Goal: Information Seeking & Learning: Learn about a topic

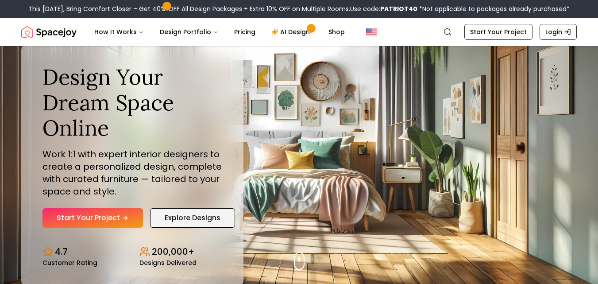
click at [211, 221] on link "Explore Designs" at bounding box center [192, 217] width 85 height 19
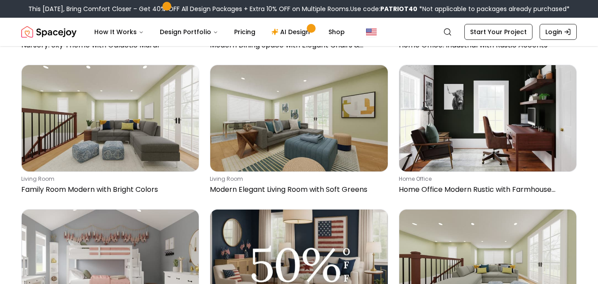
scroll to position [894, 0]
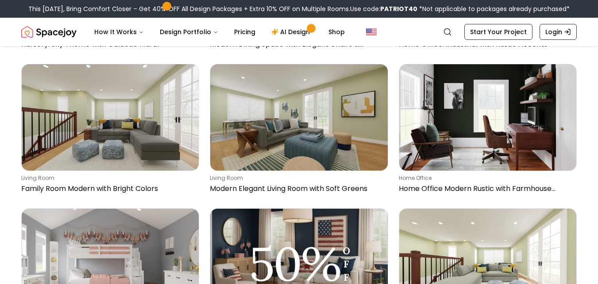
drag, startPoint x: 602, startPoint y: 279, endPoint x: 434, endPoint y: 254, distance: 169.9
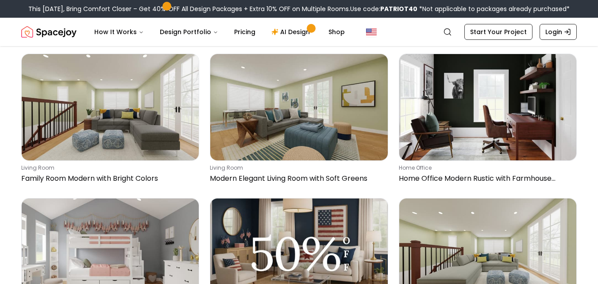
scroll to position [911, 0]
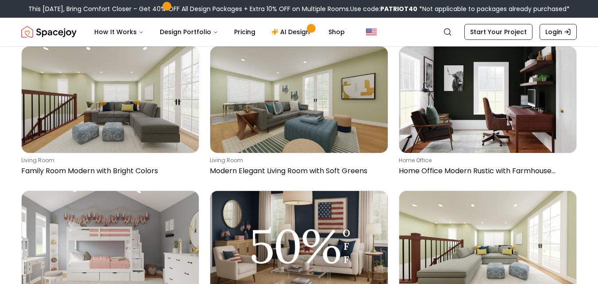
click at [538, 283] on img at bounding box center [487, 244] width 177 height 106
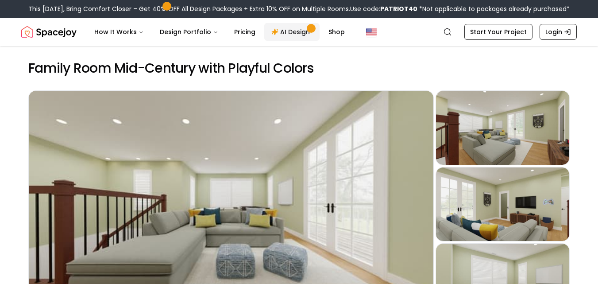
click at [286, 31] on link "AI Design" at bounding box center [291, 32] width 55 height 18
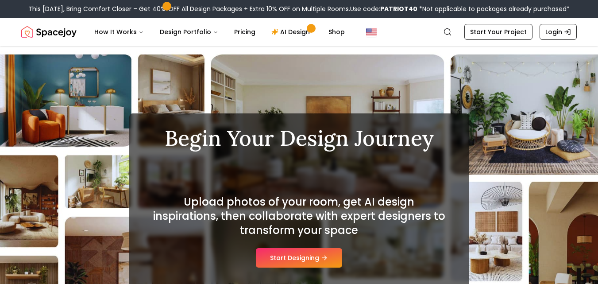
click at [424, 111] on div "Begin Your Design Journey Contemporary Upload photos of your room, get AI desig…" at bounding box center [299, 201] width 598 height 310
click at [302, 257] on button "Start Designing" at bounding box center [299, 257] width 86 height 19
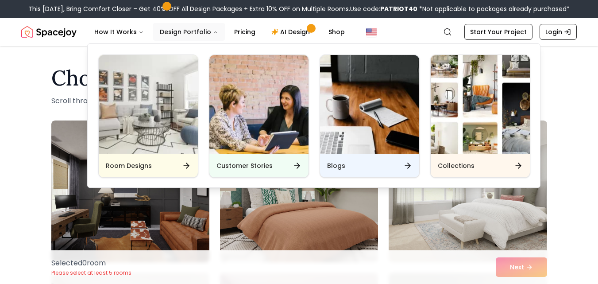
click at [188, 32] on button "Design Portfolio" at bounding box center [189, 32] width 73 height 18
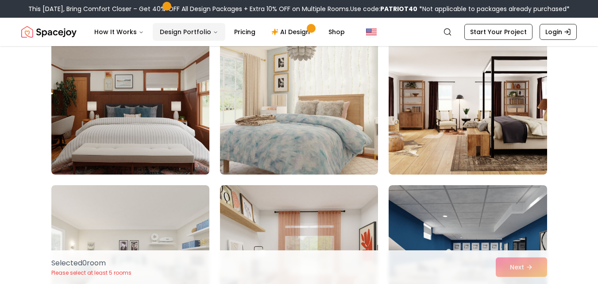
scroll to position [1771, 0]
